Goal: Find specific page/section: Find specific page/section

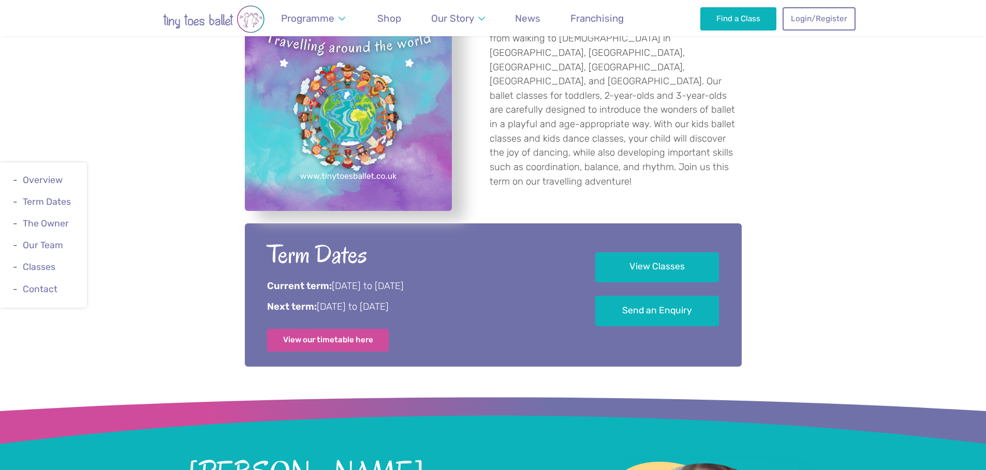
scroll to position [462, 0]
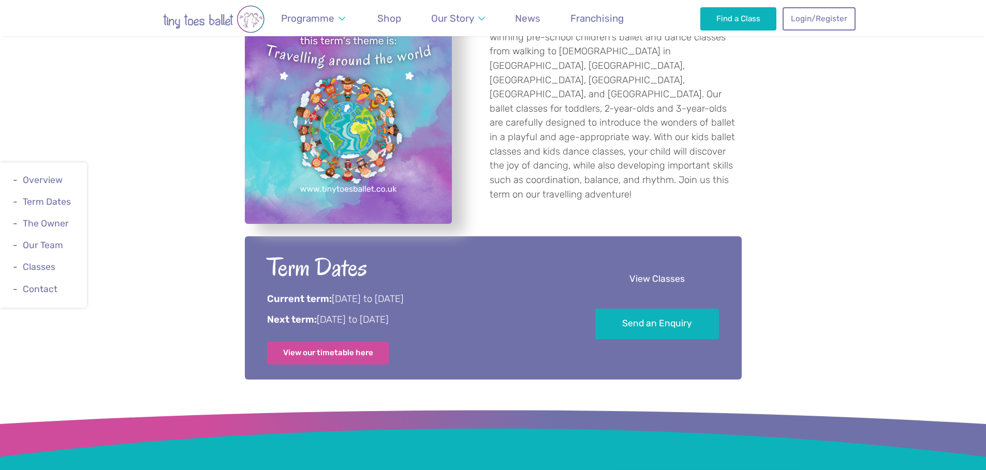
click at [655, 274] on link "View Classes" at bounding box center [657, 280] width 124 height 31
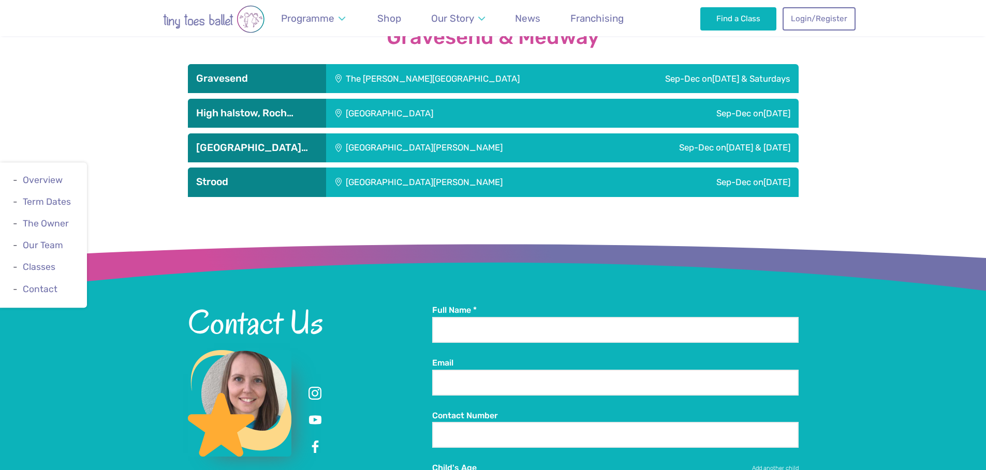
click at [296, 80] on h3 "Gravesend" at bounding box center [257, 78] width 122 height 12
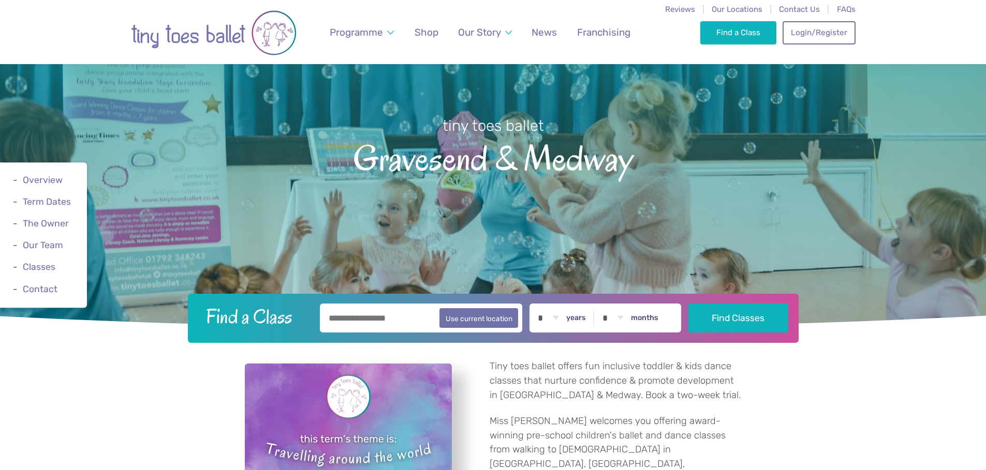
scroll to position [0, 0]
